Goal: Transaction & Acquisition: Purchase product/service

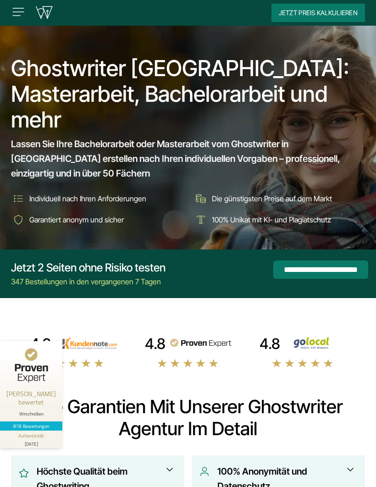
click at [318, 273] on input "**********" at bounding box center [320, 269] width 95 height 18
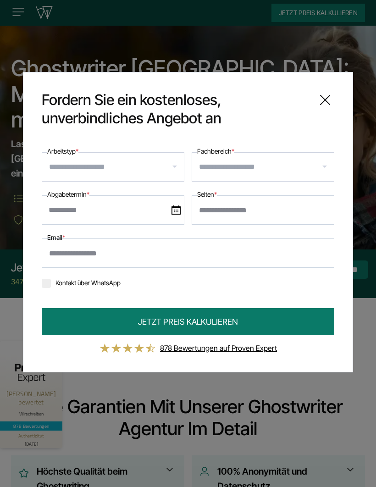
click at [333, 92] on icon at bounding box center [325, 100] width 18 height 18
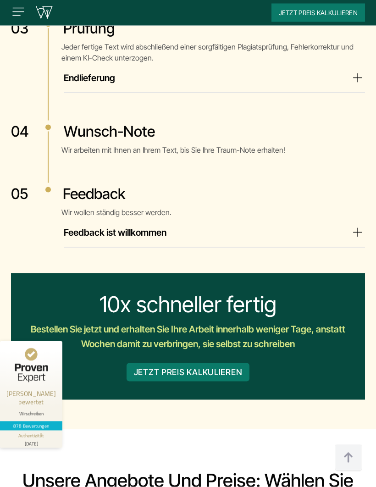
scroll to position [2509, 0]
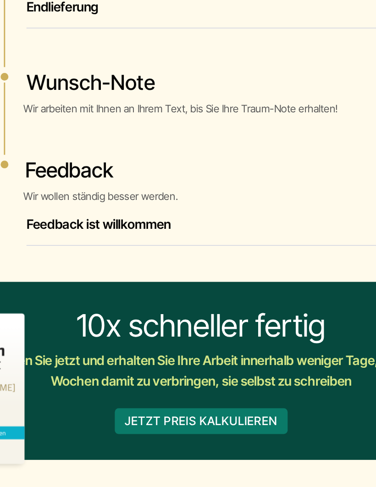
scroll to position [2578, 0]
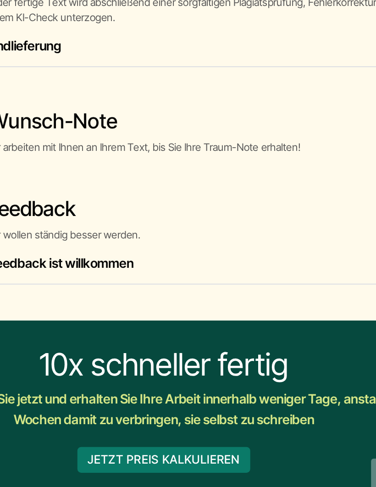
scroll to position [2633, 0]
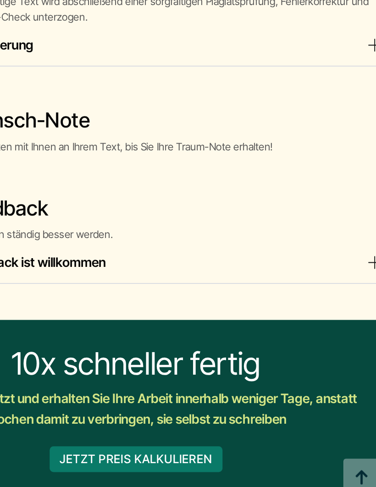
click at [263, 55] on summary "Vereinbarung von Teillieferungen und Teilzahlungen" at bounding box center [214, 47] width 301 height 15
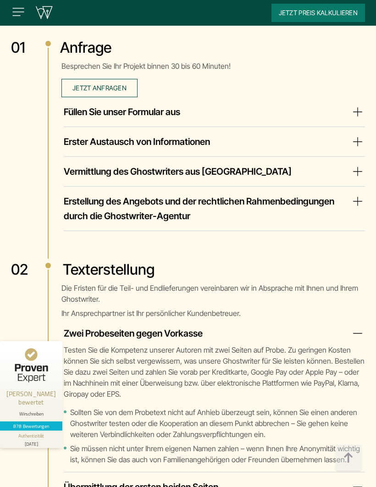
scroll to position [2091, 0]
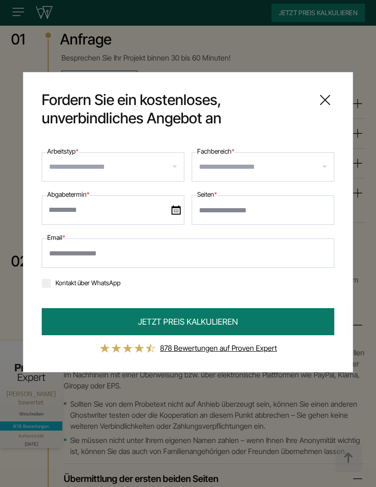
click at [74, 174] on input "Arbeitstyp *" at bounding box center [116, 167] width 135 height 15
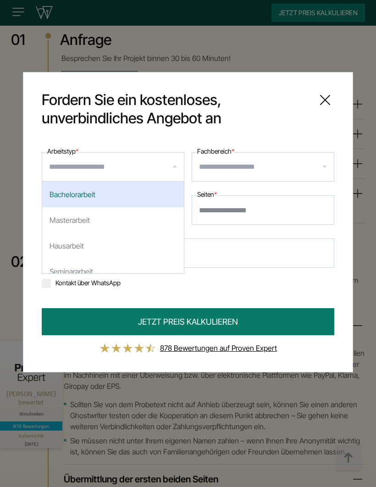
click at [58, 225] on div "Masterarbeit" at bounding box center [113, 220] width 142 height 26
select select "**"
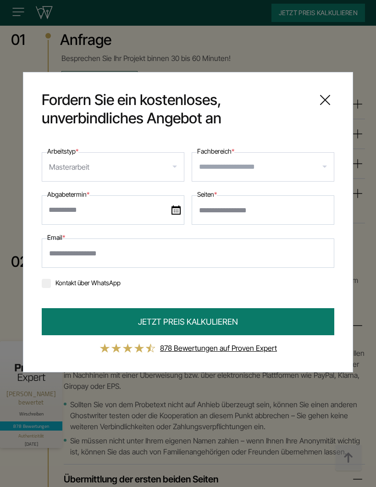
click at [318, 166] on input "Fachbereich *" at bounding box center [266, 167] width 135 height 15
click at [325, 98] on icon at bounding box center [325, 100] width 18 height 18
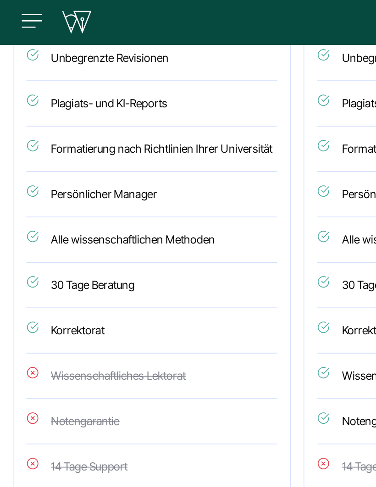
scroll to position [3519, 0]
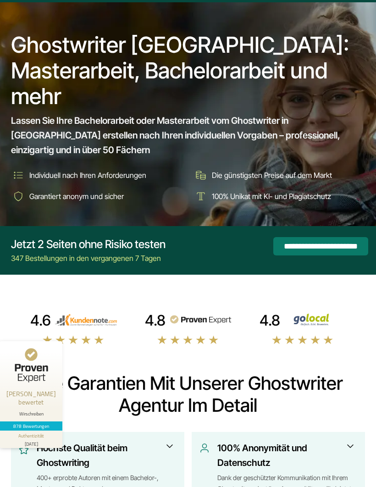
scroll to position [24, 0]
